Goal: Navigation & Orientation: Find specific page/section

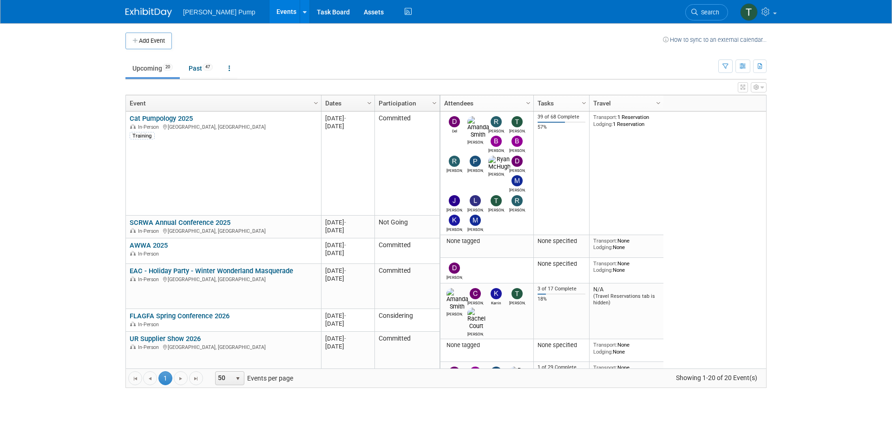
click at [878, 231] on body "[PERSON_NAME] Pump Events Add Event Bulk Upload Events Shareable Event Boards R…" at bounding box center [446, 213] width 892 height 427
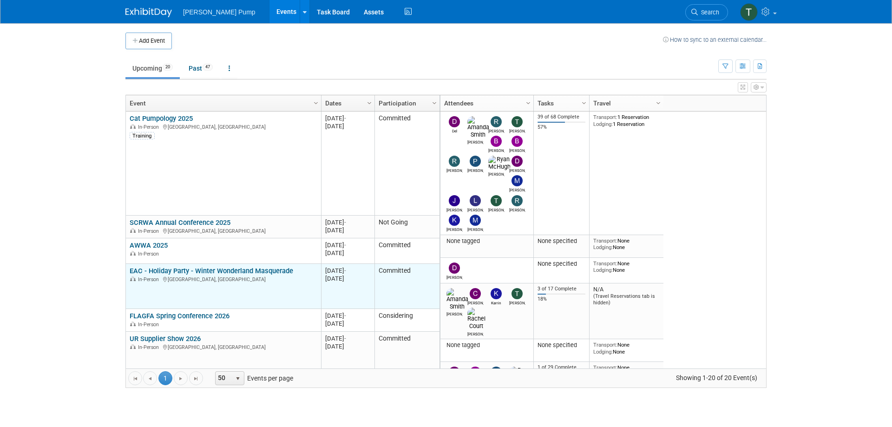
click at [248, 269] on link "EAC - Holiday Party - Winter Wonderland Masquerade" at bounding box center [211, 271] width 163 height 8
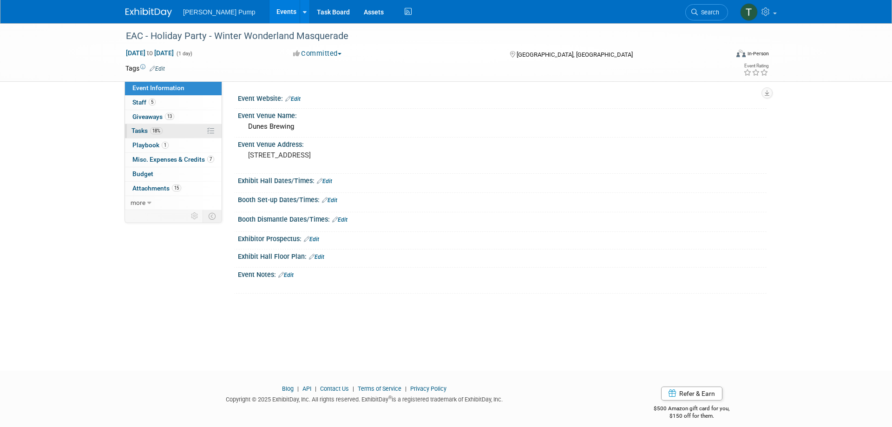
click at [140, 129] on span "Tasks 18%" at bounding box center [146, 130] width 31 height 7
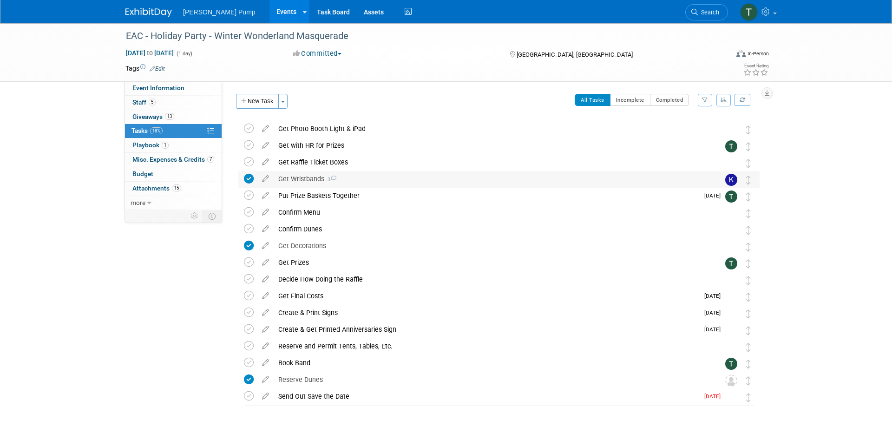
click at [336, 176] on icon at bounding box center [333, 178] width 6 height 5
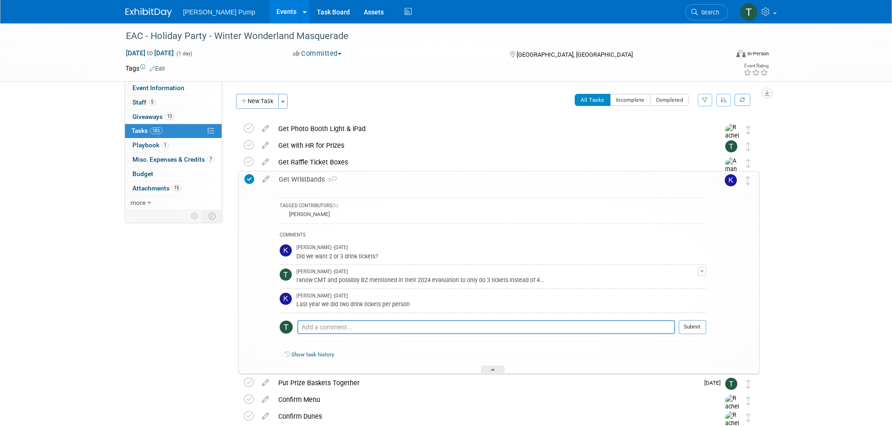
drag, startPoint x: 824, startPoint y: 242, endPoint x: 818, endPoint y: 244, distance: 6.8
click at [824, 242] on div "EAC - Holiday Party - Winter Wonderland Masquerade Dec 12, 2025 to Dec 12, 2025…" at bounding box center [446, 335] width 892 height 625
click at [269, 13] on link "Events" at bounding box center [286, 11] width 34 height 23
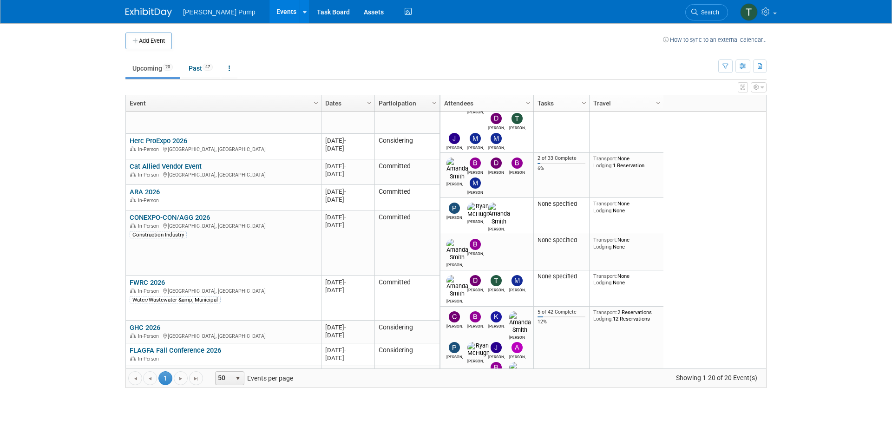
click at [179, 217] on link "CONEXPO-CON/AGG 2026" at bounding box center [170, 217] width 80 height 8
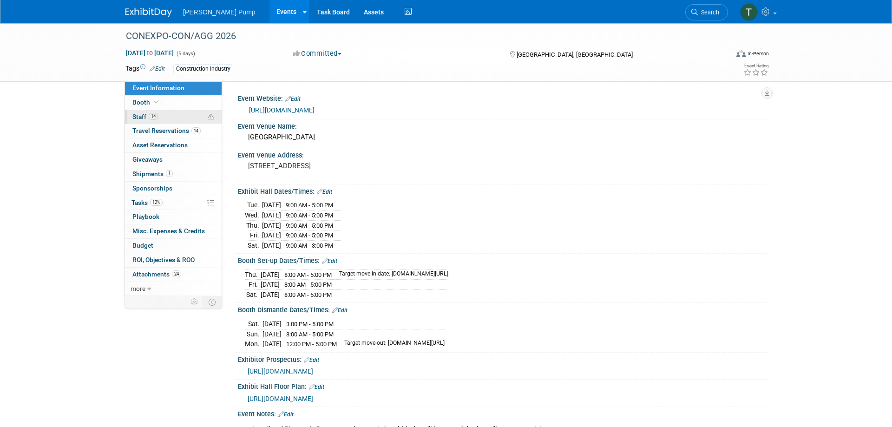
click at [139, 119] on span "Staff 14" at bounding box center [145, 116] width 26 height 7
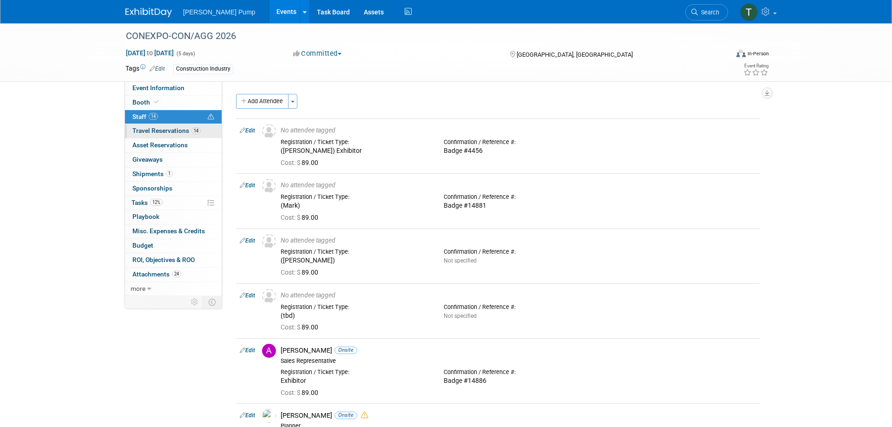
click at [164, 131] on span "Travel Reservations 14" at bounding box center [166, 130] width 68 height 7
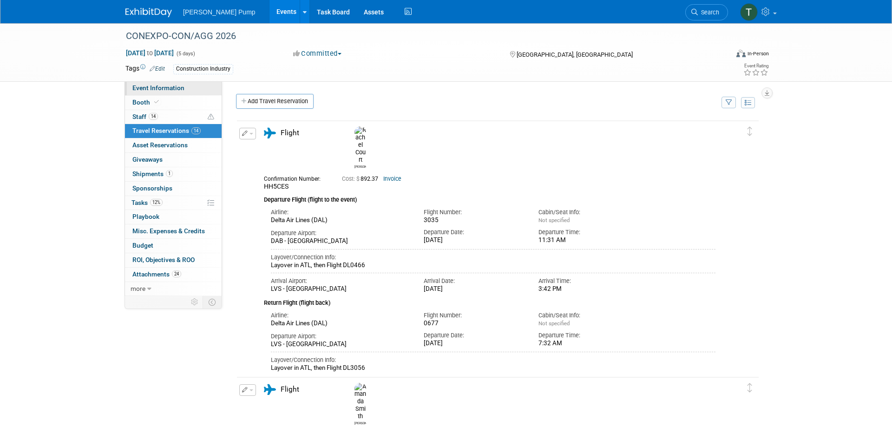
click at [165, 88] on span "Event Information" at bounding box center [158, 87] width 52 height 7
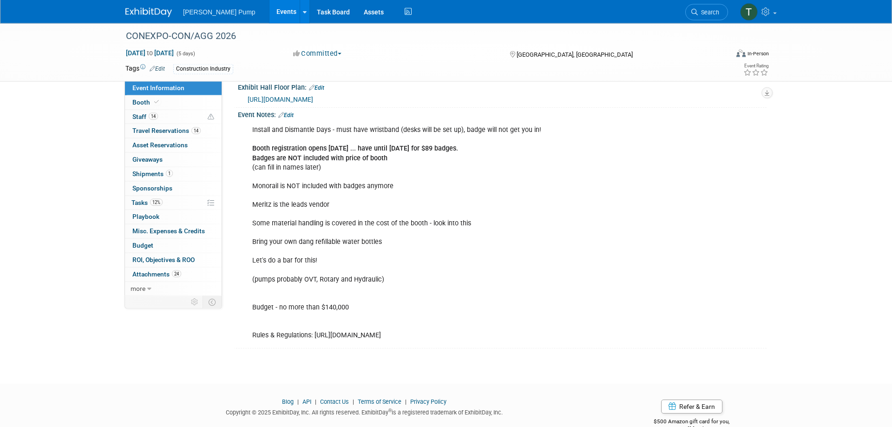
scroll to position [379, 0]
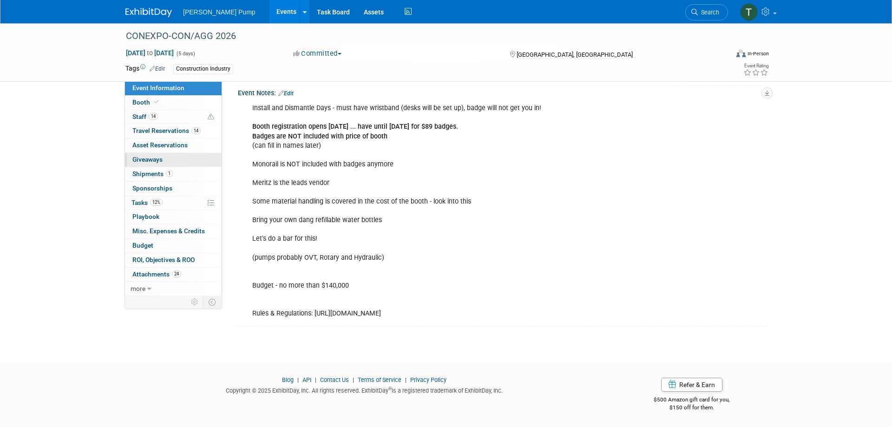
click at [158, 161] on span "Giveaways 0" at bounding box center [147, 159] width 30 height 7
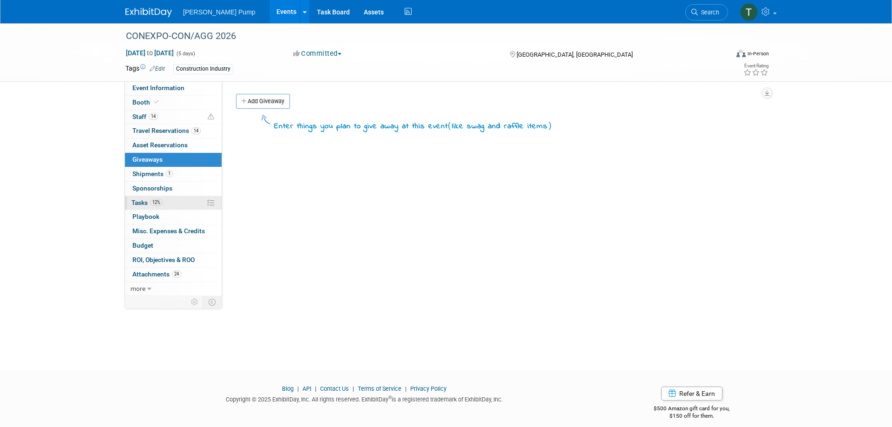
click at [136, 198] on link "12% Tasks 12%" at bounding box center [173, 203] width 97 height 14
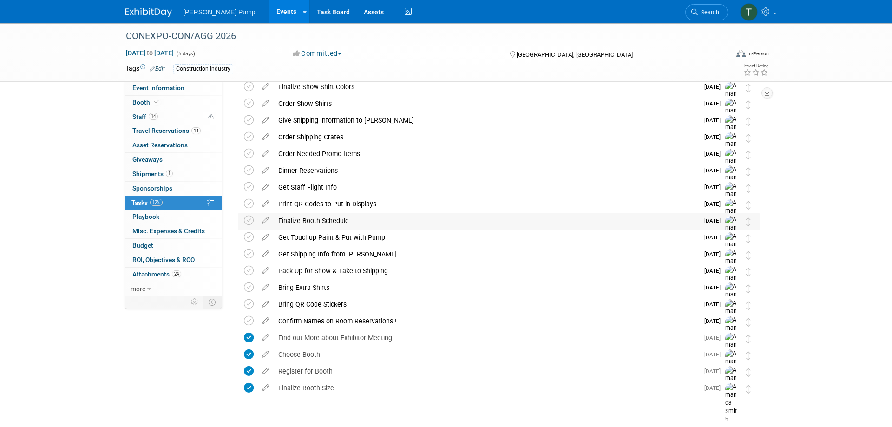
scroll to position [453, 0]
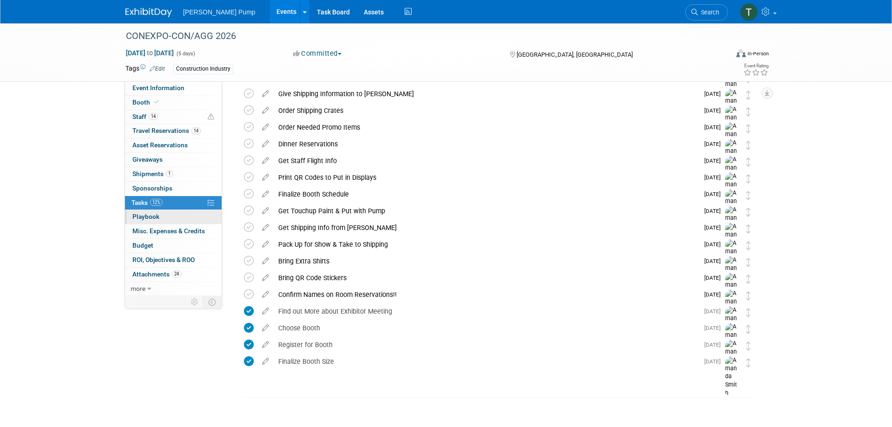
click at [150, 218] on span "Playbook 0" at bounding box center [145, 216] width 27 height 7
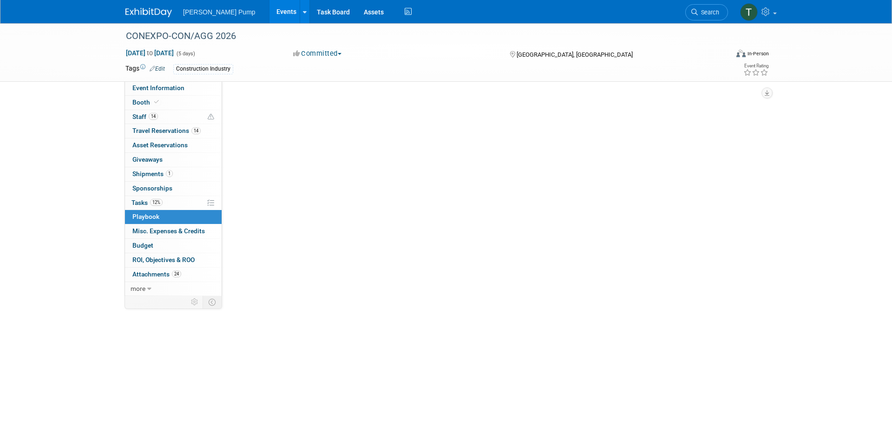
scroll to position [0, 0]
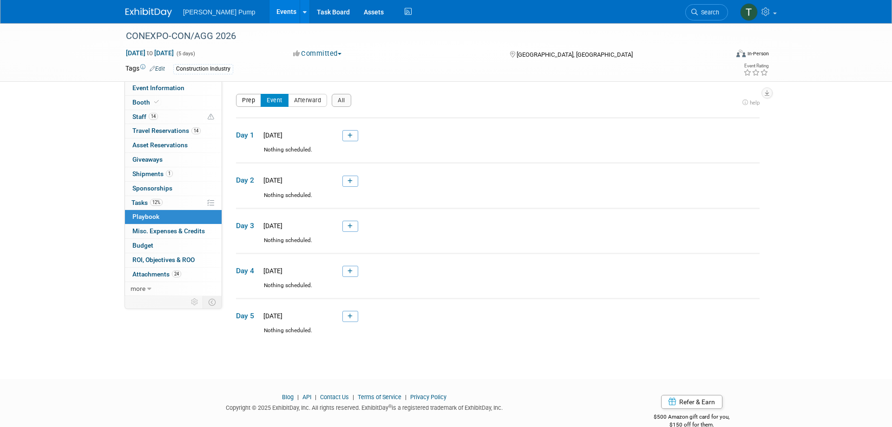
click at [248, 102] on button "Prep" at bounding box center [248, 100] width 25 height 13
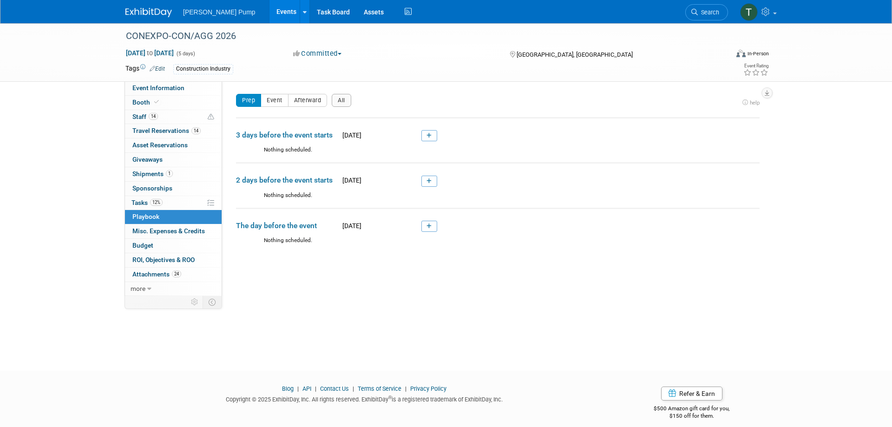
click at [269, 9] on link "Events" at bounding box center [286, 11] width 34 height 23
